Goal: Task Accomplishment & Management: Complete application form

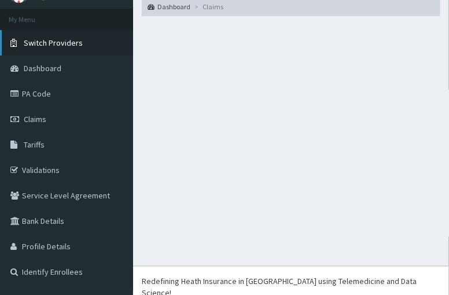
scroll to position [69, 0]
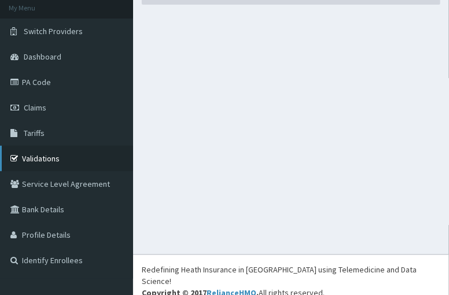
click at [39, 159] on link "Validations" at bounding box center [66, 158] width 133 height 25
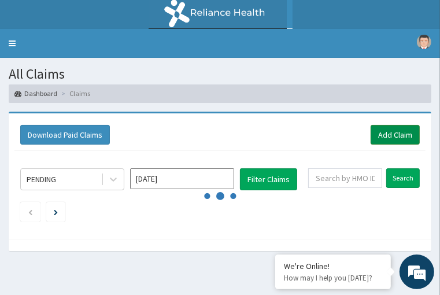
click at [379, 125] on link "Add Claim" at bounding box center [395, 135] width 49 height 20
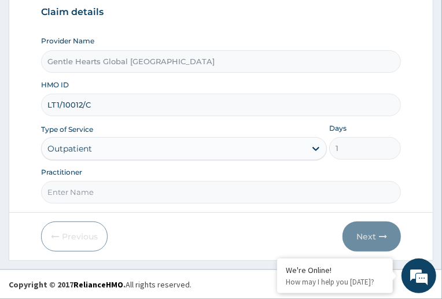
click at [191, 192] on input "Practitioner" at bounding box center [221, 192] width 360 height 23
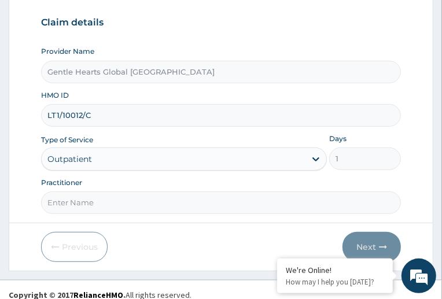
scroll to position [205, 0]
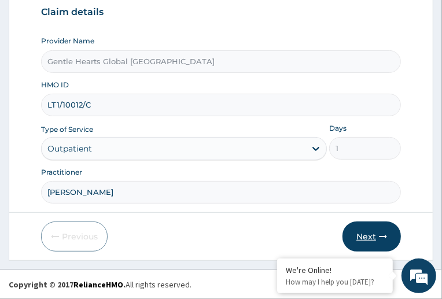
type input "Dr. Joseph"
click at [362, 221] on button "Next" at bounding box center [371, 236] width 58 height 30
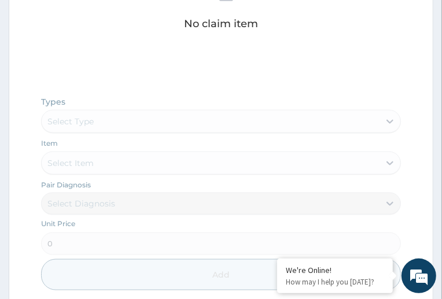
scroll to position [552, 0]
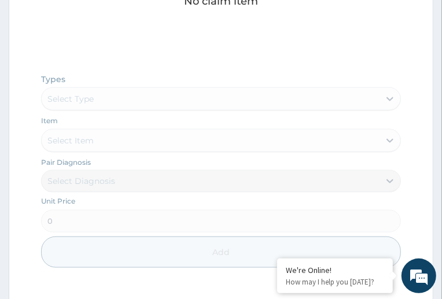
click at [213, 127] on div "Types Select Type Item Select Item Pair Diagnosis Select Diagnosis Unit Price 0…" at bounding box center [221, 179] width 360 height 223
click at [209, 124] on div "Types Select Type Item Select Item Pair Diagnosis Select Diagnosis Unit Price 0…" at bounding box center [221, 179] width 360 height 223
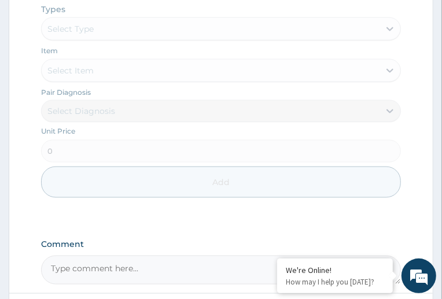
scroll to position [623, 0]
click at [210, 55] on div "Types Select Type Item Select Item Pair Diagnosis Select Diagnosis Unit Price 0…" at bounding box center [221, 108] width 360 height 223
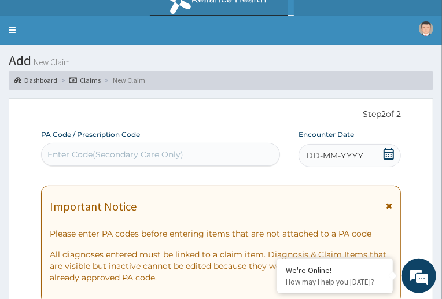
scroll to position [0, 0]
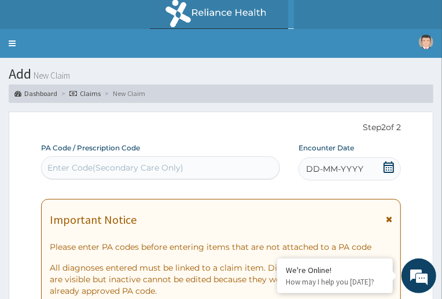
click at [57, 88] on link "Dashboard" at bounding box center [35, 93] width 43 height 10
click at [101, 88] on link "Claims" at bounding box center [84, 93] width 31 height 10
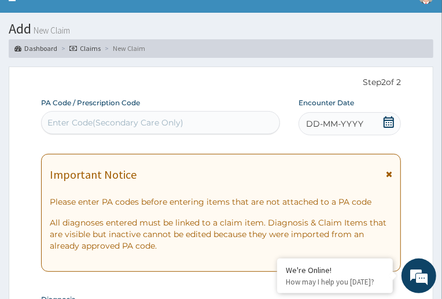
scroll to position [45, 0]
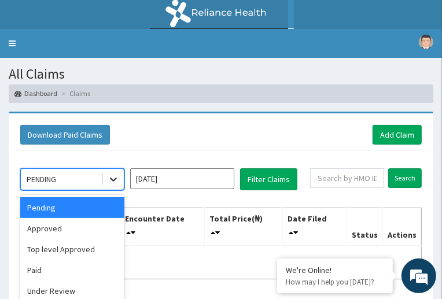
click at [119, 173] on icon at bounding box center [114, 179] width 12 height 12
click at [124, 280] on div "Under Review" at bounding box center [72, 290] width 104 height 21
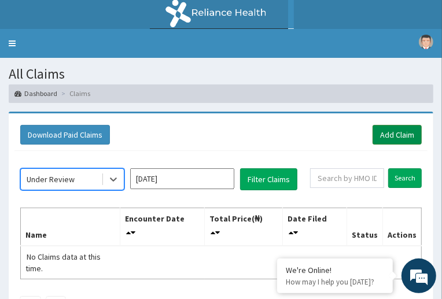
click at [396, 125] on link "Add Claim" at bounding box center [396, 135] width 49 height 20
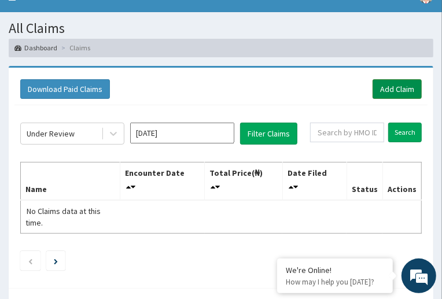
scroll to position [99, 0]
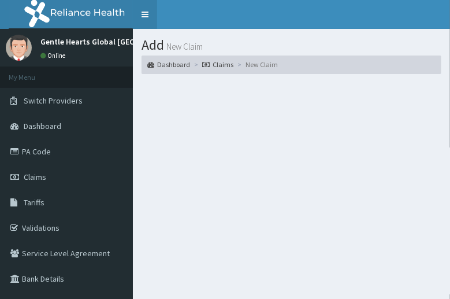
click at [145, 16] on link "Toggle navigation" at bounding box center [145, 14] width 24 height 29
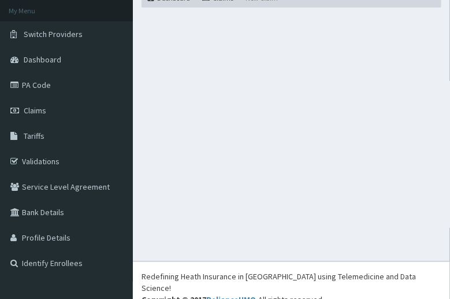
scroll to position [69, 0]
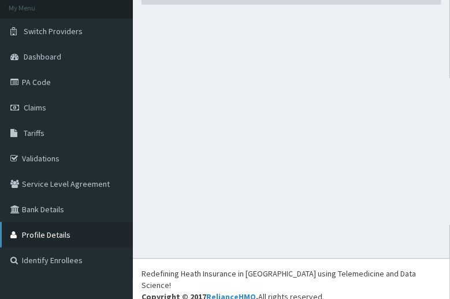
click at [40, 231] on link "Profile Details" at bounding box center [66, 234] width 133 height 25
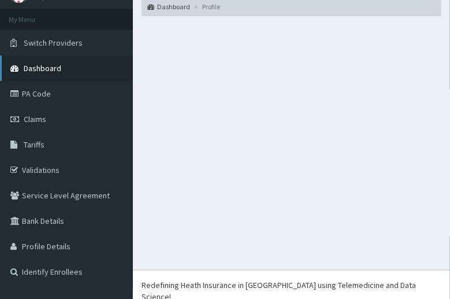
scroll to position [69, 0]
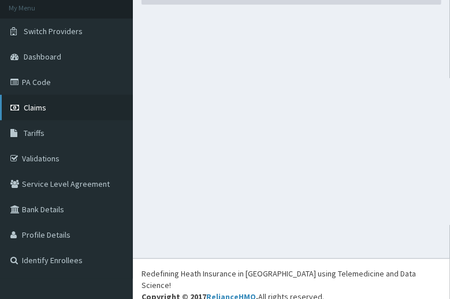
click at [75, 115] on link "Claims" at bounding box center [66, 107] width 133 height 25
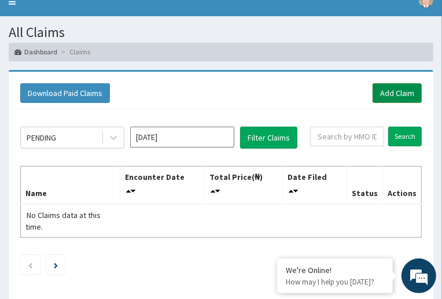
click at [376, 83] on link "Add Claim" at bounding box center [396, 93] width 49 height 20
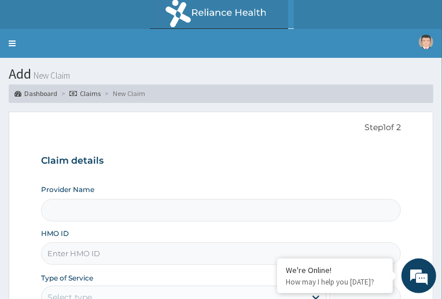
type input "Gentle Hearts Global [GEOGRAPHIC_DATA]"
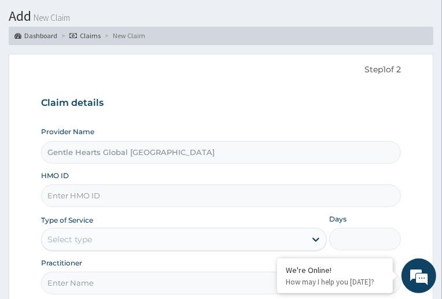
scroll to position [116, 0]
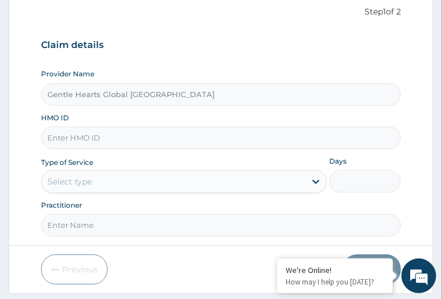
click at [199, 140] on input "HMO ID" at bounding box center [221, 138] width 360 height 23
type input "LT1/10012/C"
click at [92, 187] on div "Select type" at bounding box center [69, 182] width 45 height 12
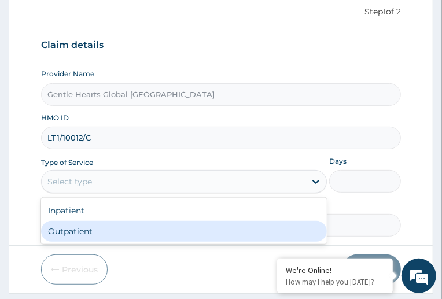
click at [198, 242] on div "Outpatient" at bounding box center [184, 231] width 286 height 21
type input "1"
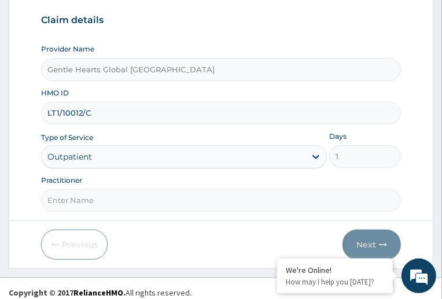
scroll to position [173, 0]
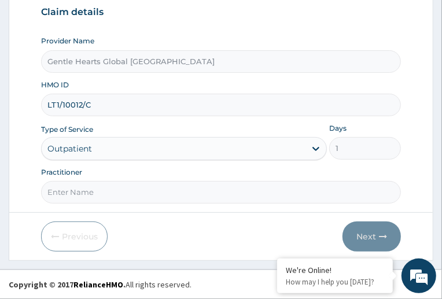
click at [205, 186] on input "Practitioner" at bounding box center [221, 192] width 360 height 23
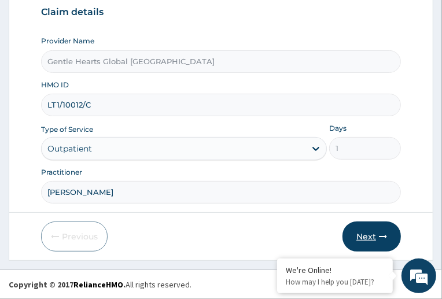
type input "[PERSON_NAME]"
click at [398, 247] on button "Next" at bounding box center [371, 236] width 58 height 30
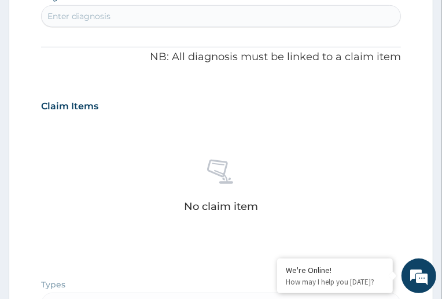
scroll to position [231, 0]
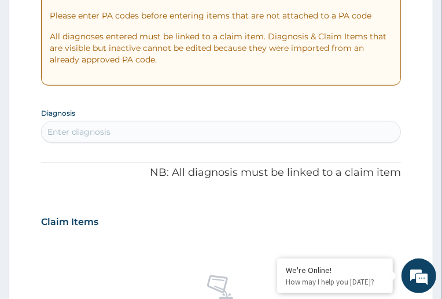
drag, startPoint x: 247, startPoint y: 146, endPoint x: 227, endPoint y: 147, distance: 20.8
click at [243, 141] on div "Enter diagnosis" at bounding box center [221, 132] width 358 height 18
type input "a"
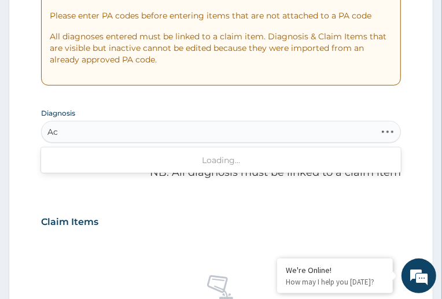
type input "A"
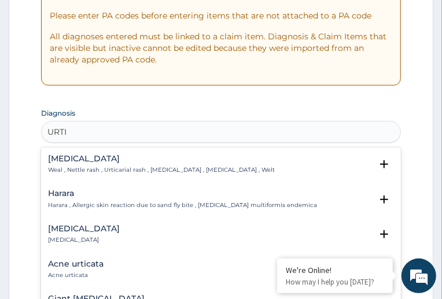
type input "URTI"
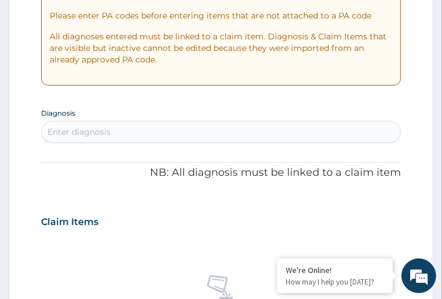
drag, startPoint x: 183, startPoint y: 191, endPoint x: 172, endPoint y: 146, distance: 46.3
click at [110, 138] on div "Enter diagnosis" at bounding box center [78, 132] width 63 height 12
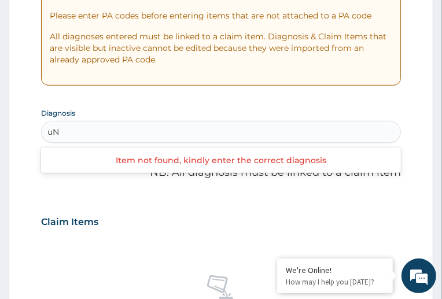
type input "u"
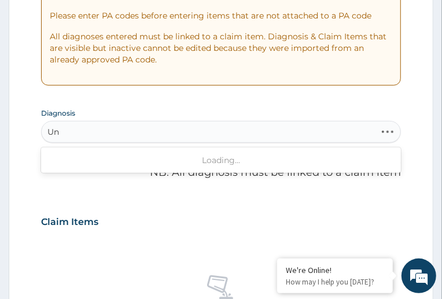
type input "U"
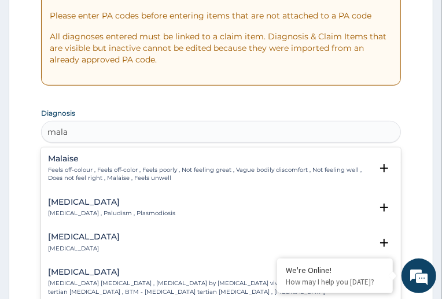
click at [175, 206] on h4 "[MEDICAL_DATA]" at bounding box center [111, 202] width 127 height 9
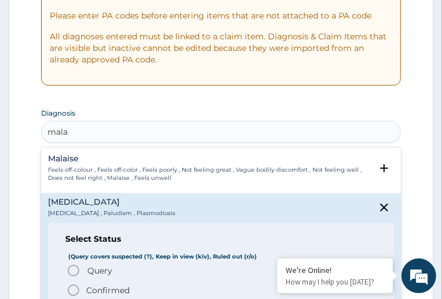
click at [175, 206] on h4 "[MEDICAL_DATA]" at bounding box center [111, 202] width 127 height 9
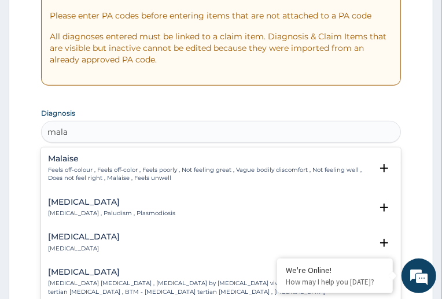
scroll to position [289, 0]
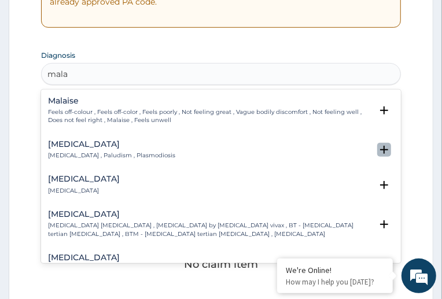
click at [384, 154] on icon "open select status" at bounding box center [384, 150] width 8 height 8
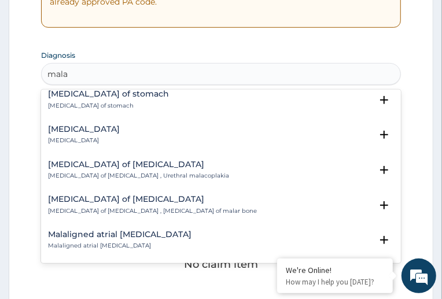
scroll to position [1859, 0]
type input "mala"
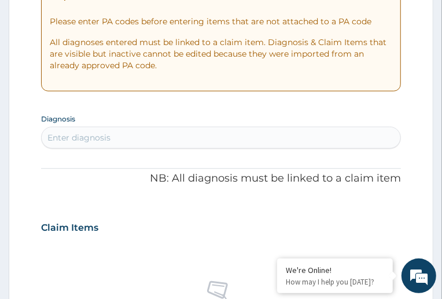
scroll to position [173, 0]
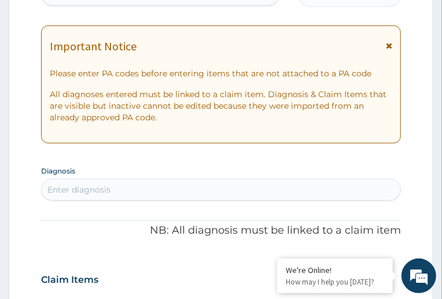
click at [110, 195] on div "Enter diagnosis" at bounding box center [78, 190] width 63 height 12
type input "[MEDICAL_DATA]"
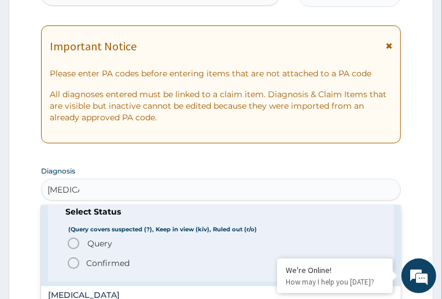
scroll to position [58, 0]
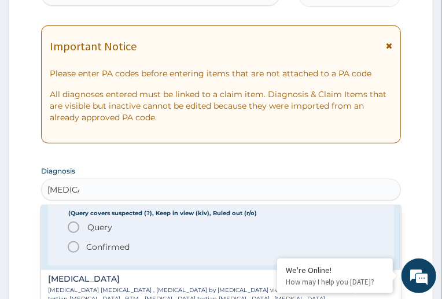
click at [80, 254] on icon "status option filled" at bounding box center [73, 247] width 14 height 14
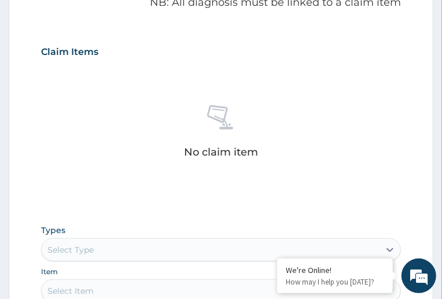
scroll to position [520, 0]
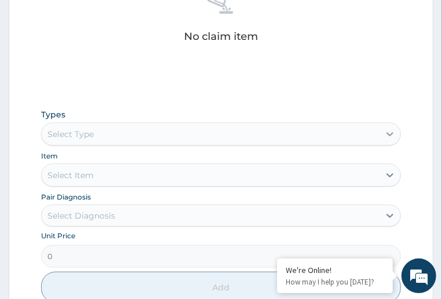
click at [386, 136] on icon at bounding box center [389, 134] width 7 height 4
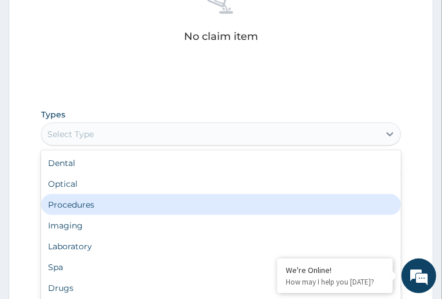
scroll to position [48, 0]
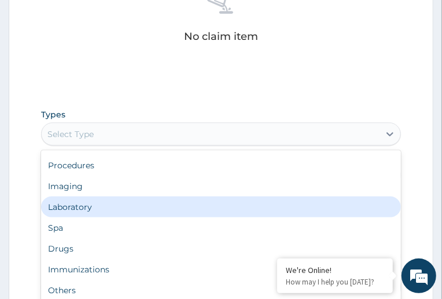
click at [192, 217] on div "Laboratory" at bounding box center [221, 207] width 360 height 21
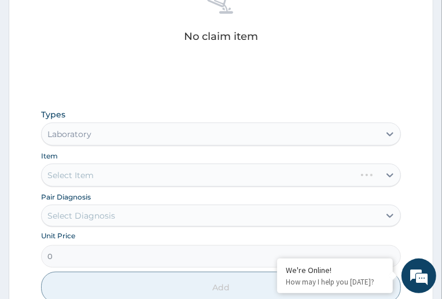
click at [287, 164] on div "Select Item" at bounding box center [221, 175] width 360 height 23
click at [384, 210] on icon at bounding box center [390, 216] width 12 height 12
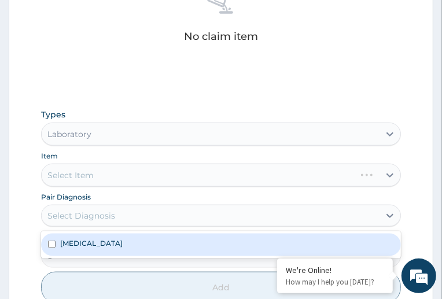
click at [55, 240] on input "checkbox" at bounding box center [52, 244] width 8 height 8
checkbox input "true"
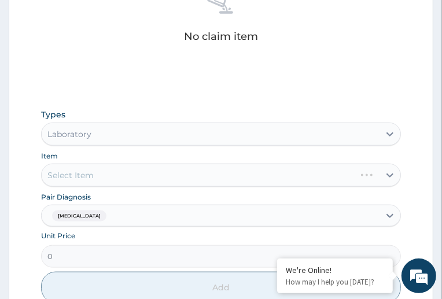
click at [285, 165] on div "Select Item" at bounding box center [221, 175] width 360 height 23
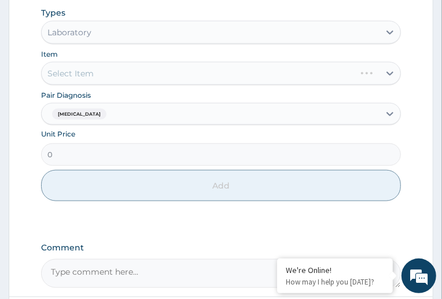
scroll to position [625, 0]
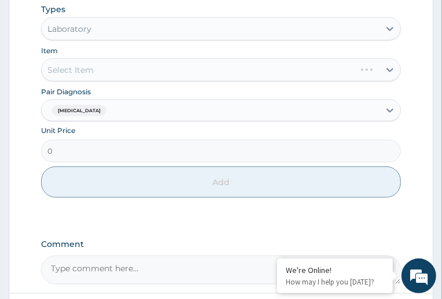
click at [287, 58] on div "Select Item" at bounding box center [221, 69] width 360 height 23
click at [284, 58] on div "Select Item" at bounding box center [221, 69] width 360 height 23
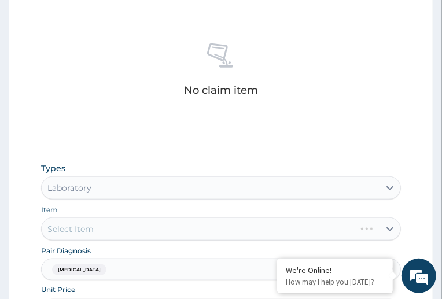
scroll to position [520, 0]
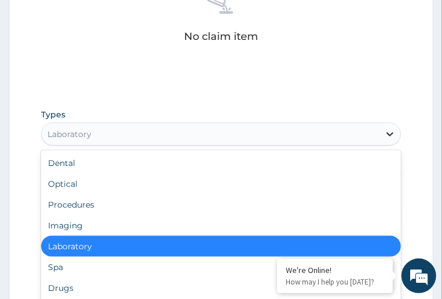
click at [384, 140] on icon at bounding box center [390, 134] width 12 height 12
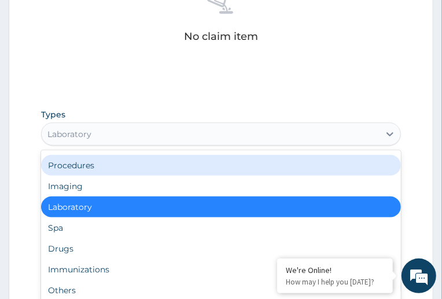
scroll to position [0, 0]
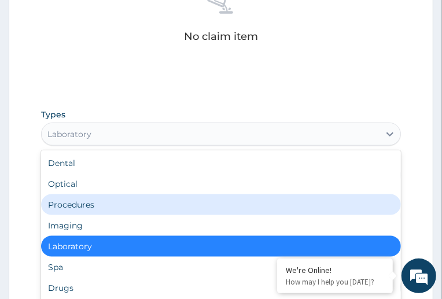
click at [197, 215] on div "Procedures" at bounding box center [221, 204] width 360 height 21
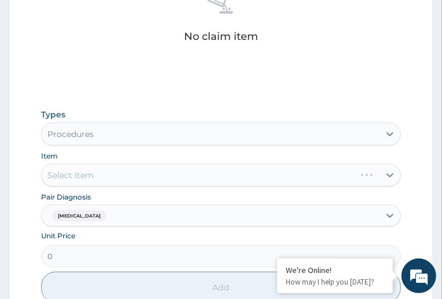
click at [284, 164] on div "Select Item" at bounding box center [221, 175] width 360 height 23
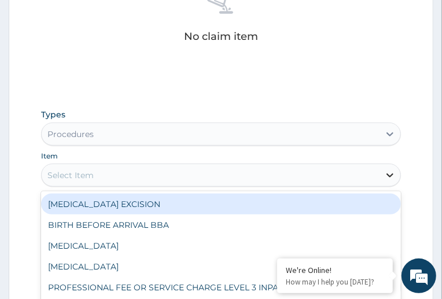
click at [384, 169] on icon at bounding box center [390, 175] width 12 height 12
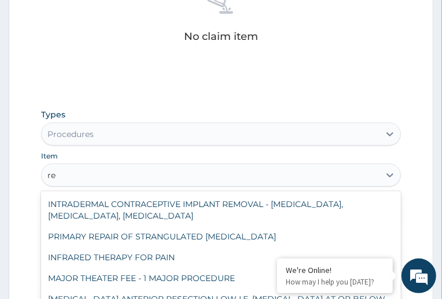
scroll to position [3100, 0]
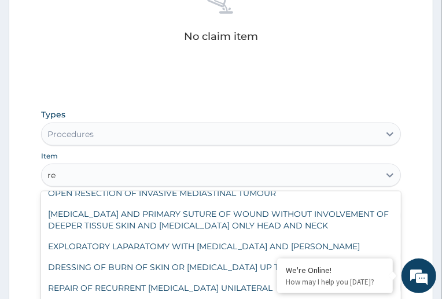
type input "reg"
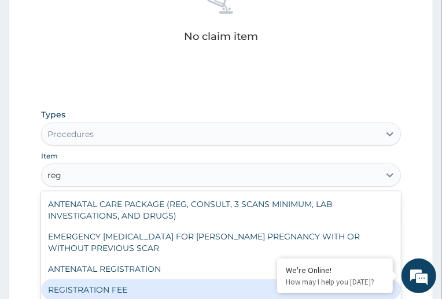
click at [250, 279] on div "REGISTRATION FEE" at bounding box center [221, 289] width 360 height 21
type input "2530"
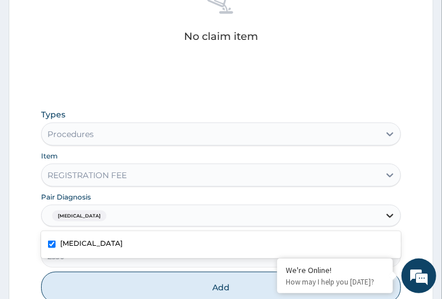
click at [384, 210] on icon at bounding box center [390, 216] width 12 height 12
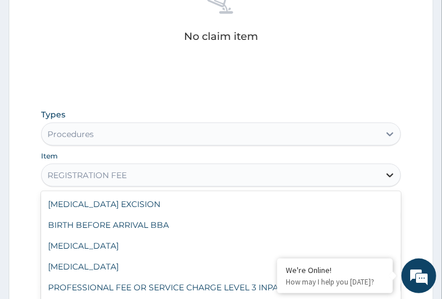
click at [386, 174] on icon at bounding box center [389, 176] width 7 height 4
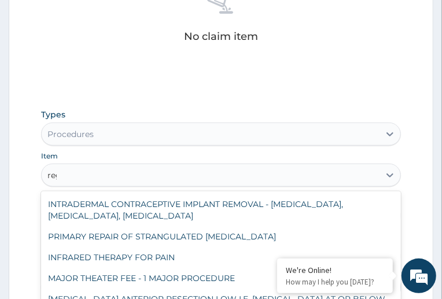
scroll to position [165, 0]
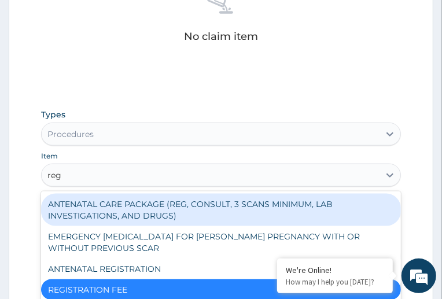
type input "regi"
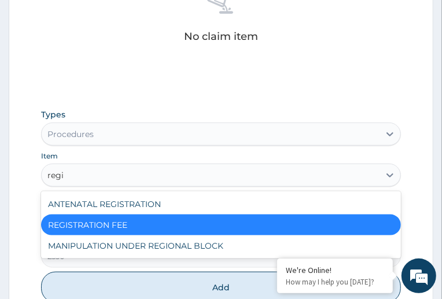
click at [260, 228] on div "REGISTRATION FEE" at bounding box center [221, 224] width 360 height 21
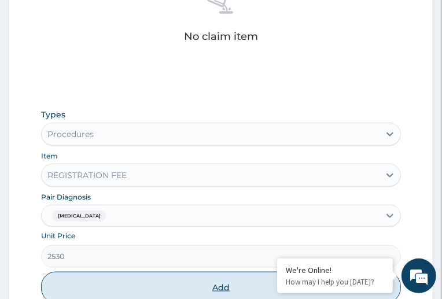
click at [401, 272] on button "Add" at bounding box center [221, 287] width 360 height 31
type input "0"
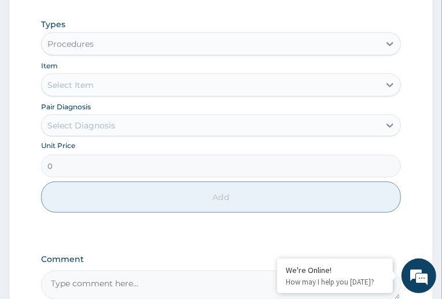
scroll to position [578, 0]
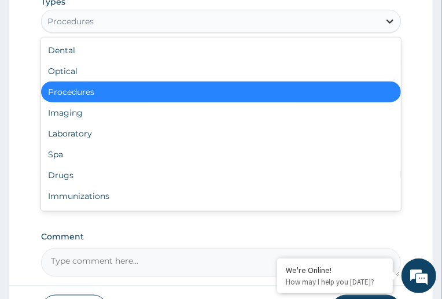
click at [386, 24] on icon at bounding box center [389, 22] width 7 height 4
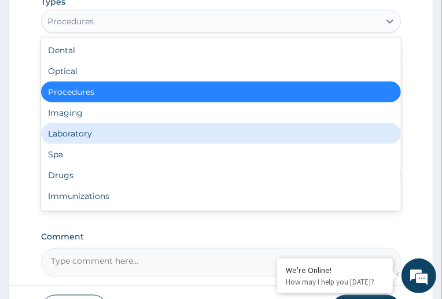
click at [187, 144] on div "Laboratory" at bounding box center [221, 133] width 360 height 21
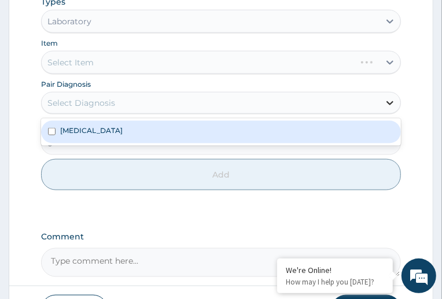
click at [386, 102] on icon at bounding box center [389, 104] width 7 height 4
click at [123, 125] on label "[MEDICAL_DATA]" at bounding box center [91, 130] width 62 height 10
checkbox input "true"
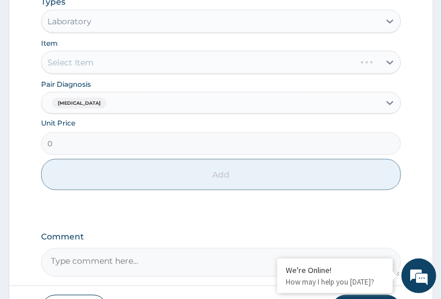
click at [284, 57] on div "Select Item" at bounding box center [221, 62] width 360 height 23
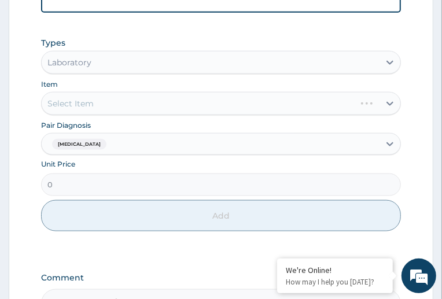
scroll to position [520, 0]
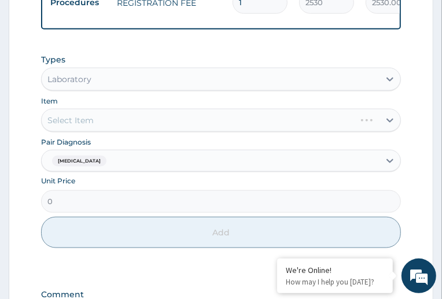
click at [286, 115] on div "Select Item" at bounding box center [221, 120] width 360 height 23
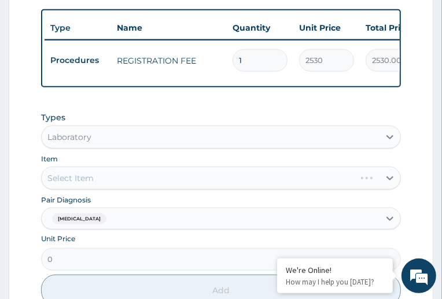
click at [111, 71] on td "Procedures" at bounding box center [78, 60] width 66 height 21
click at [384, 143] on icon at bounding box center [390, 137] width 12 height 12
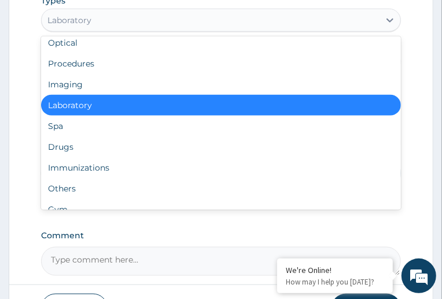
scroll to position [48, 0]
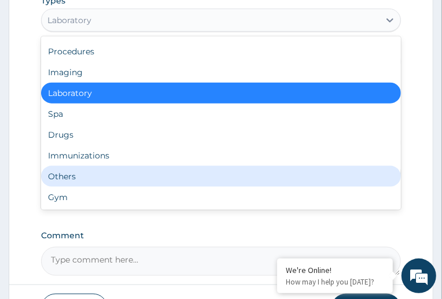
click at [189, 187] on div "Others" at bounding box center [221, 176] width 360 height 21
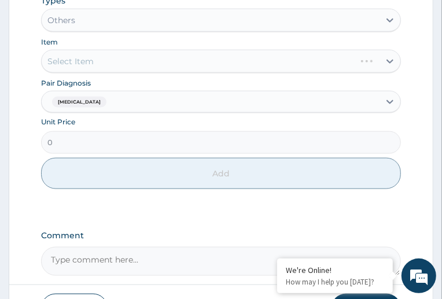
click at [237, 59] on div "Select Item" at bounding box center [221, 61] width 360 height 23
click at [384, 26] on icon at bounding box center [390, 20] width 12 height 12
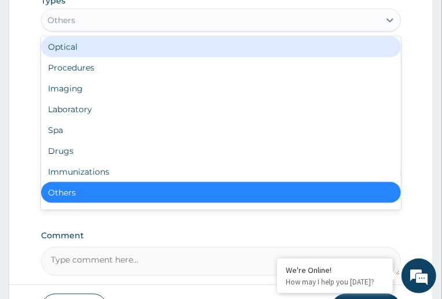
scroll to position [0, 0]
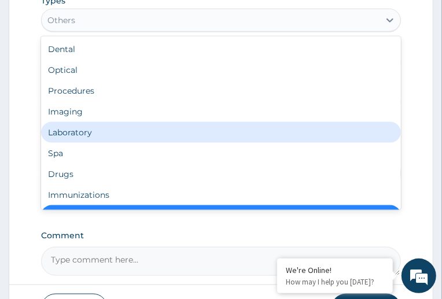
click at [184, 143] on div "Laboratory" at bounding box center [221, 132] width 360 height 21
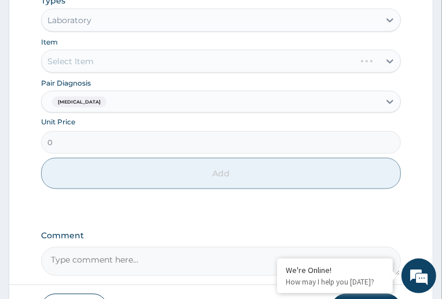
click at [243, 54] on div "Select Item" at bounding box center [221, 61] width 360 height 23
